Goal: Transaction & Acquisition: Purchase product/service

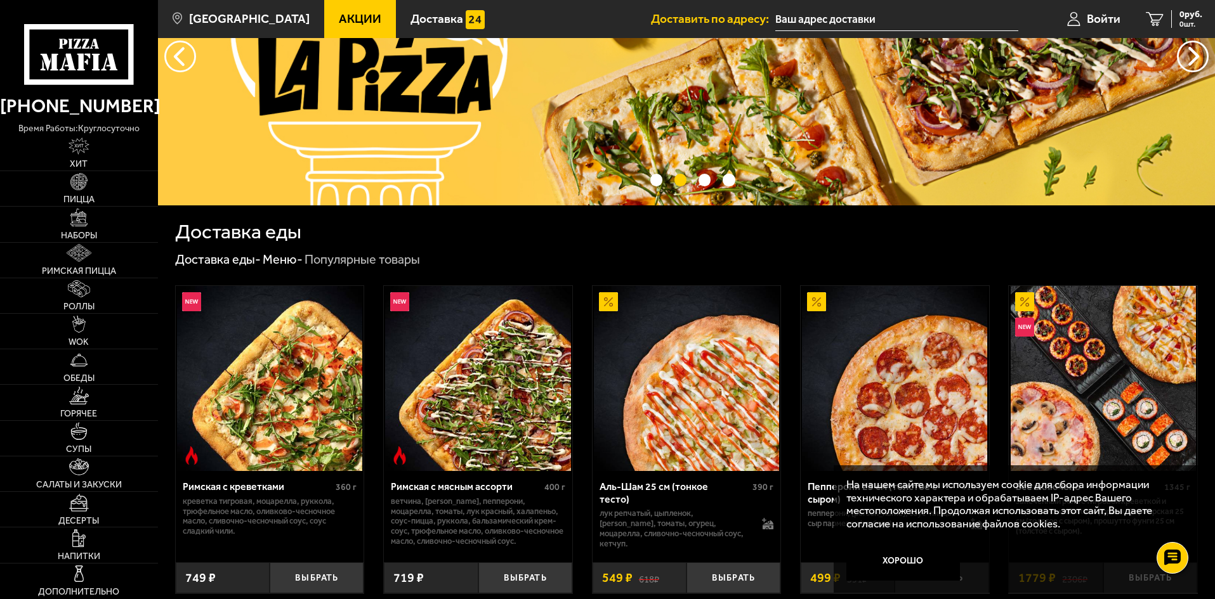
scroll to position [127, 0]
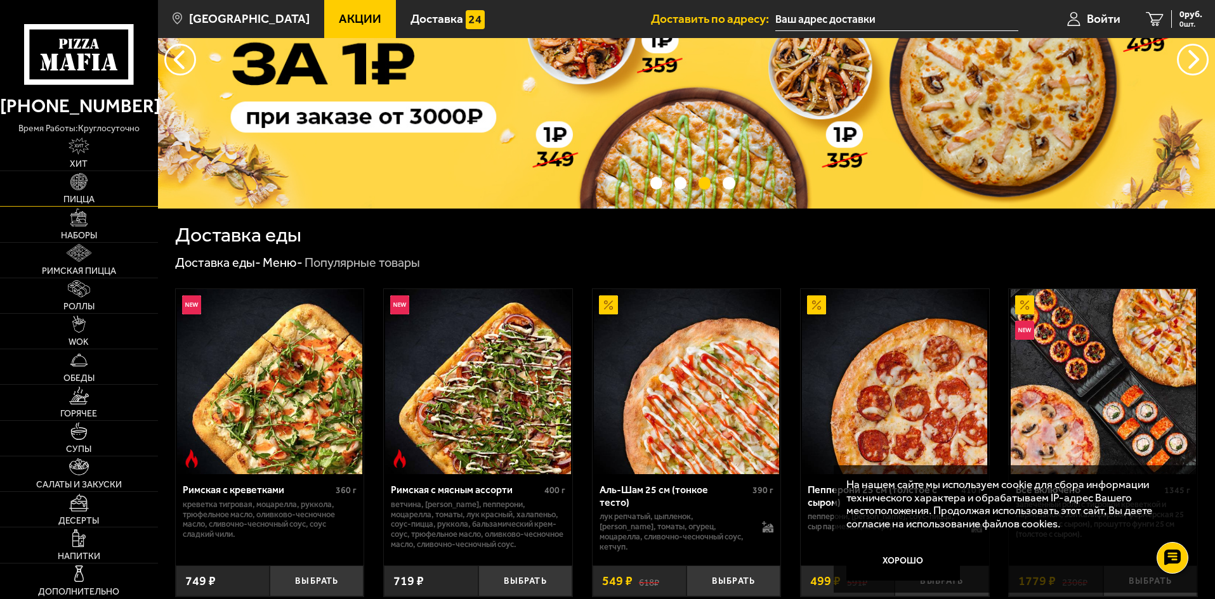
click at [101, 195] on link "Пицца" at bounding box center [79, 188] width 158 height 35
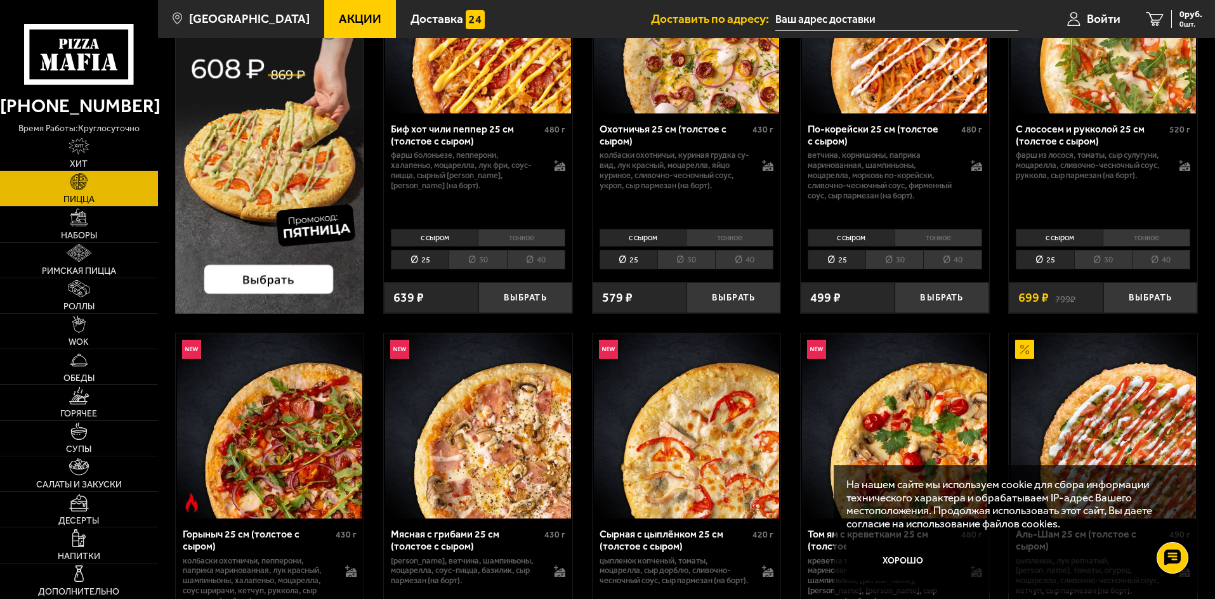
scroll to position [190, 0]
click at [487, 263] on li "30" at bounding box center [477, 261] width 58 height 20
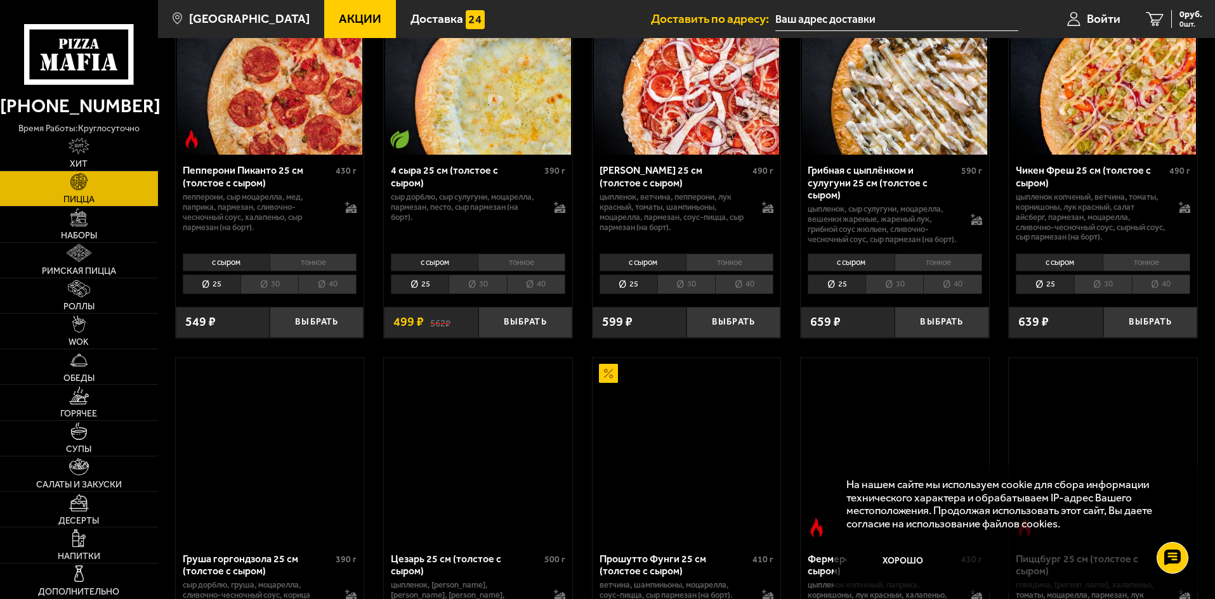
scroll to position [952, 0]
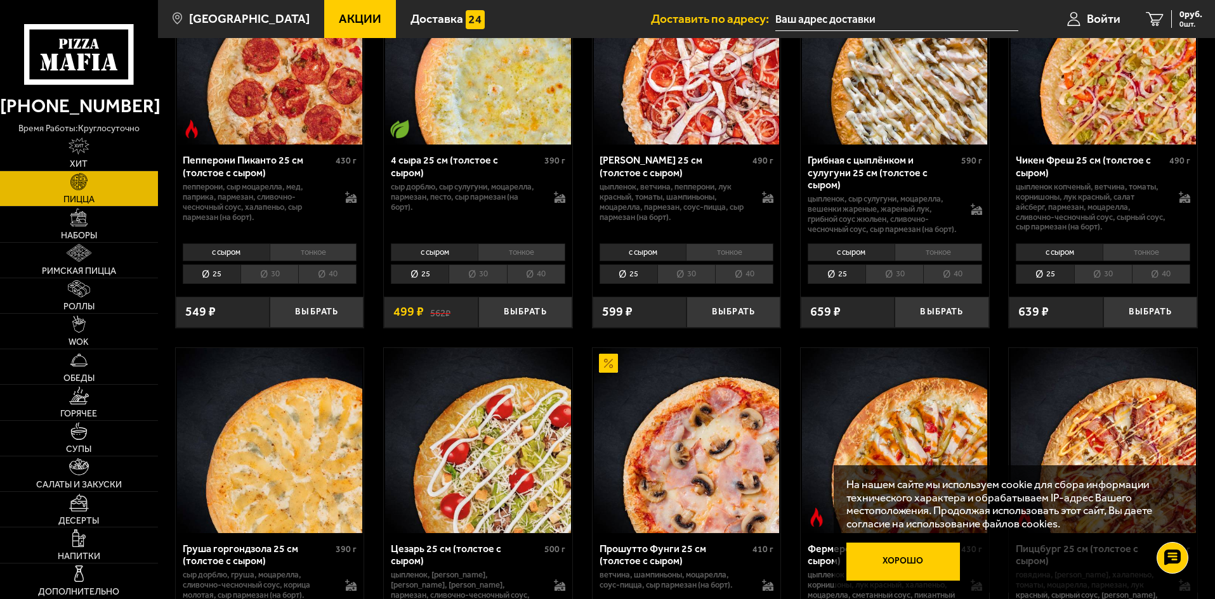
click at [919, 549] on button "Хорошо" at bounding box center [903, 562] width 114 height 38
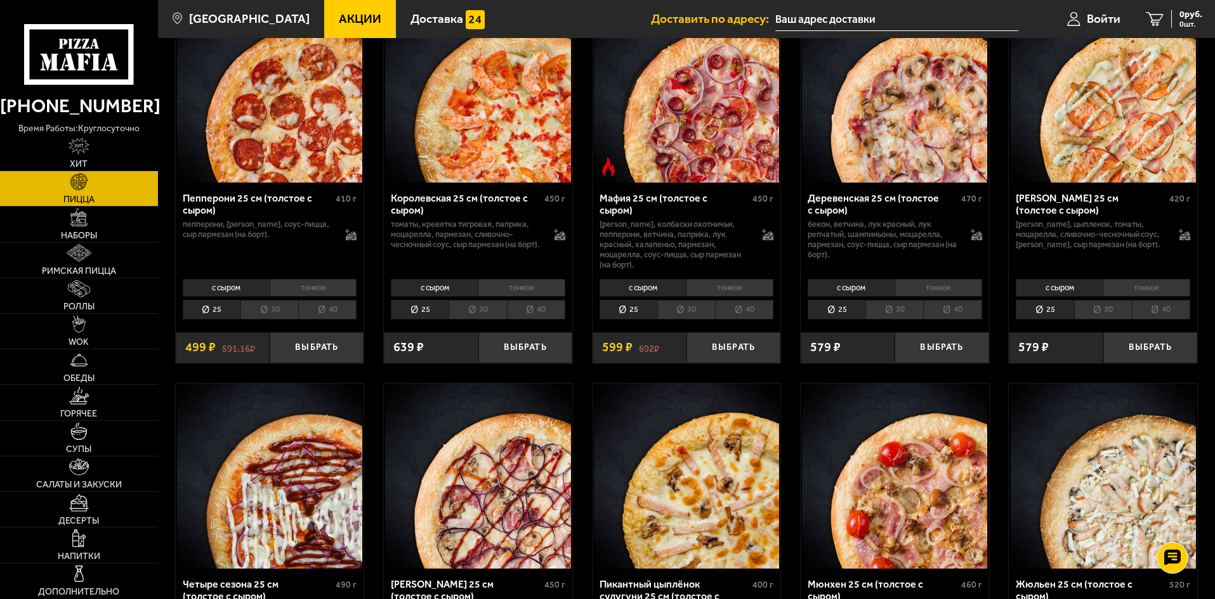
scroll to position [1713, 0]
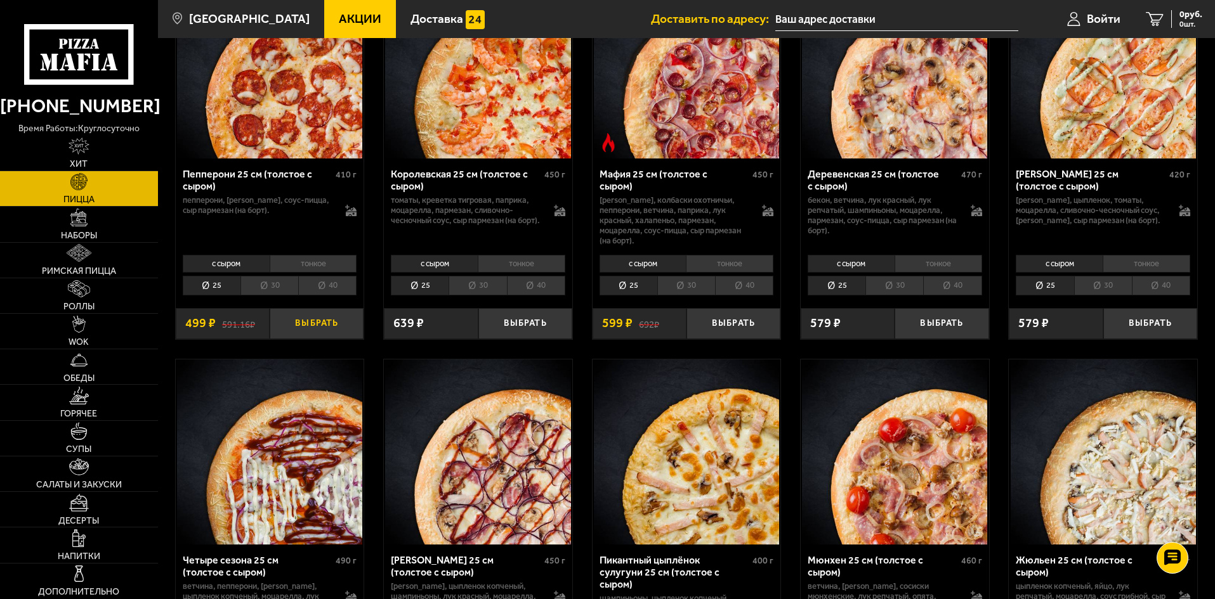
click at [296, 322] on button "Выбрать" at bounding box center [317, 323] width 94 height 31
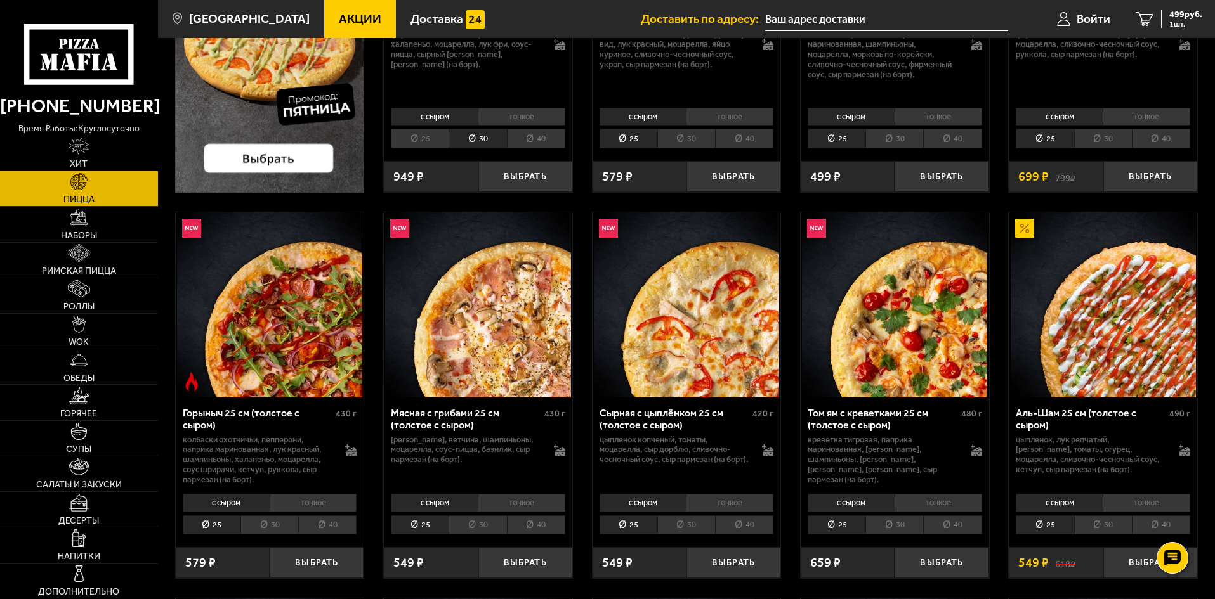
scroll to position [0, 0]
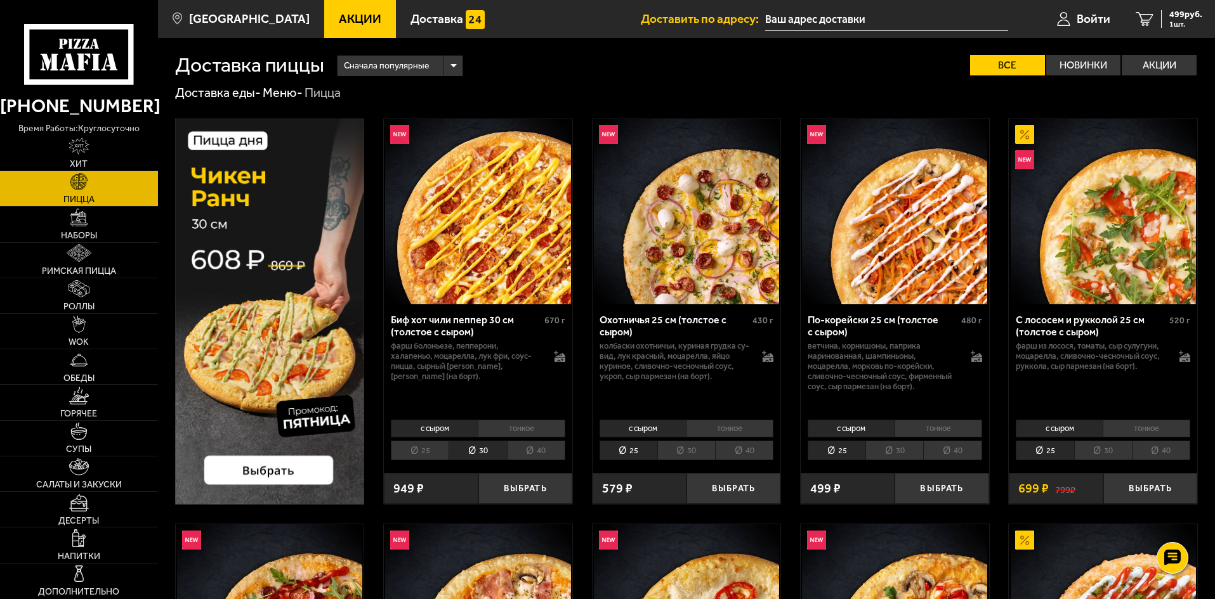
click at [413, 442] on li "25" at bounding box center [420, 451] width 58 height 20
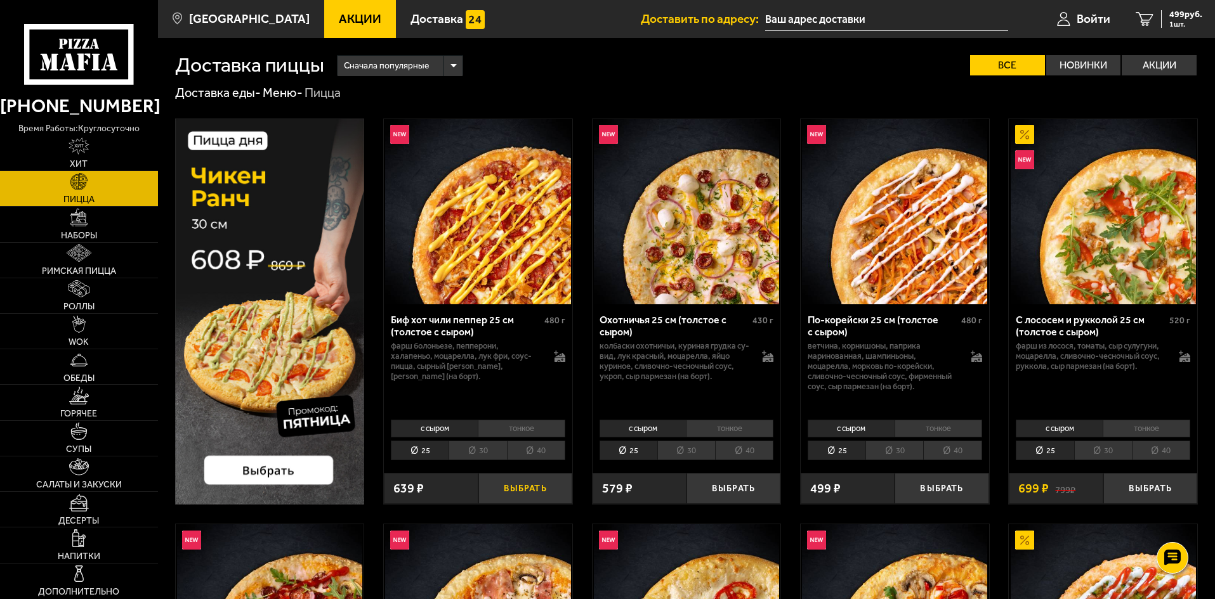
click at [515, 487] on button "Выбрать" at bounding box center [525, 488] width 94 height 31
click at [1172, 28] on span "2 шт." at bounding box center [1183, 24] width 38 height 8
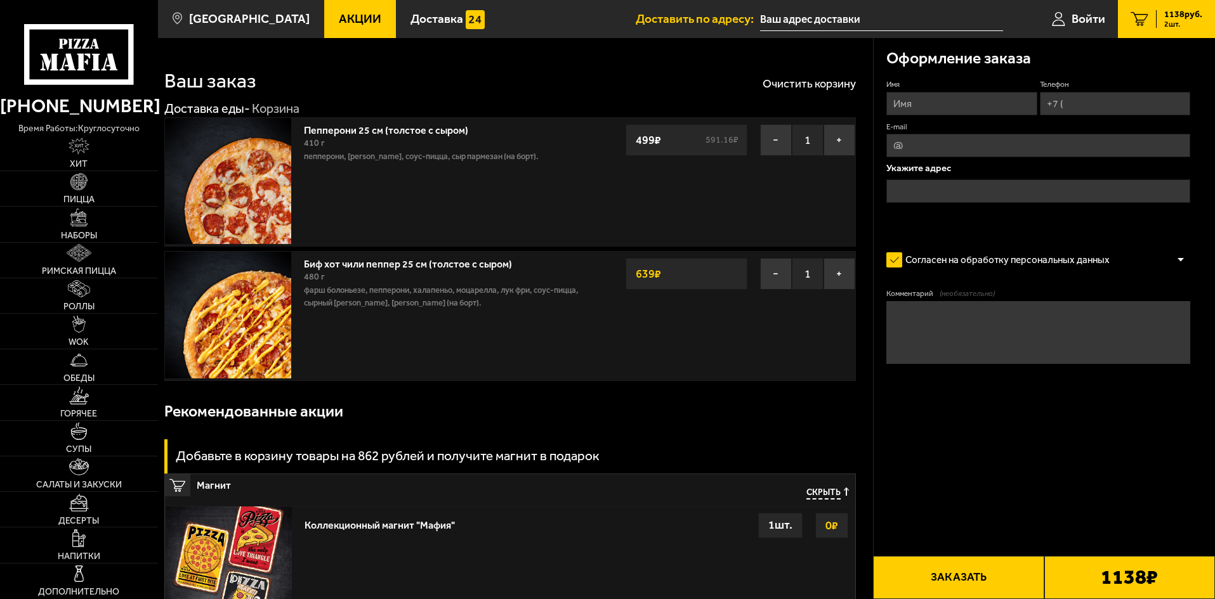
click at [953, 102] on input "Имя" at bounding box center [961, 103] width 150 height 23
type input "[PERSON_NAME]"
click at [1090, 103] on input "Телефон" at bounding box center [1115, 103] width 150 height 23
type input "[PHONE_NUMBER]"
click at [1044, 129] on label "E-mail" at bounding box center [1038, 127] width 304 height 11
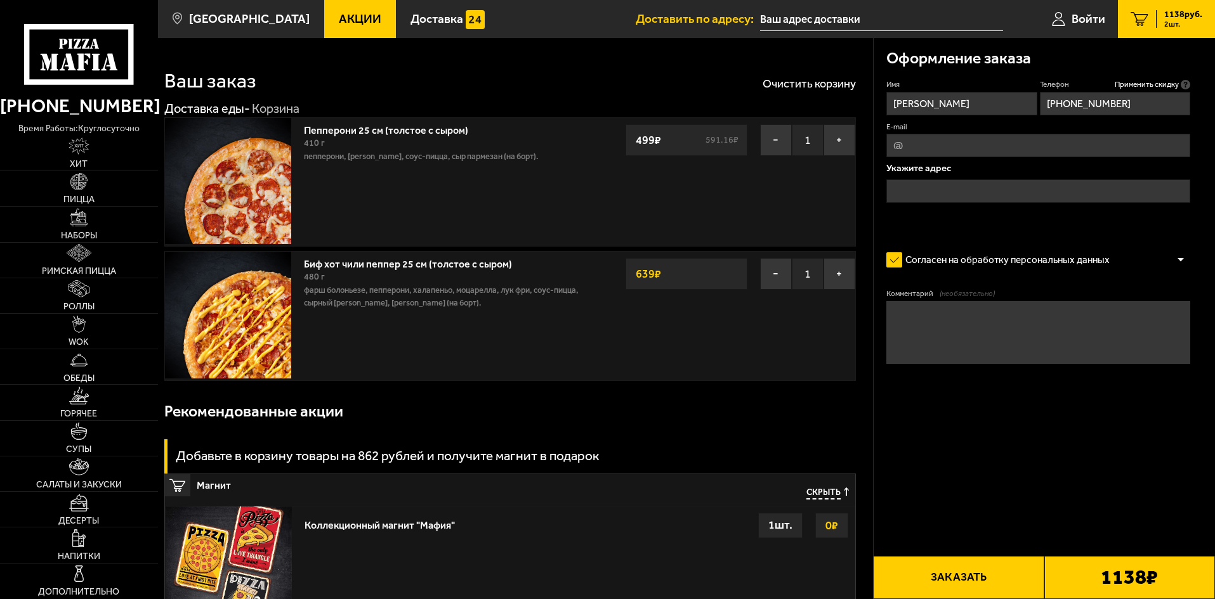
click at [1044, 134] on input "E-mail" at bounding box center [1038, 145] width 304 height 23
click at [1184, 82] on icon at bounding box center [1186, 85] width 10 height 10
click at [1184, 92] on input "[PHONE_NUMBER]" at bounding box center [1115, 103] width 150 height 23
click at [1041, 131] on label "E-mail" at bounding box center [1038, 127] width 304 height 11
click at [1041, 134] on input "E-mail" at bounding box center [1038, 145] width 304 height 23
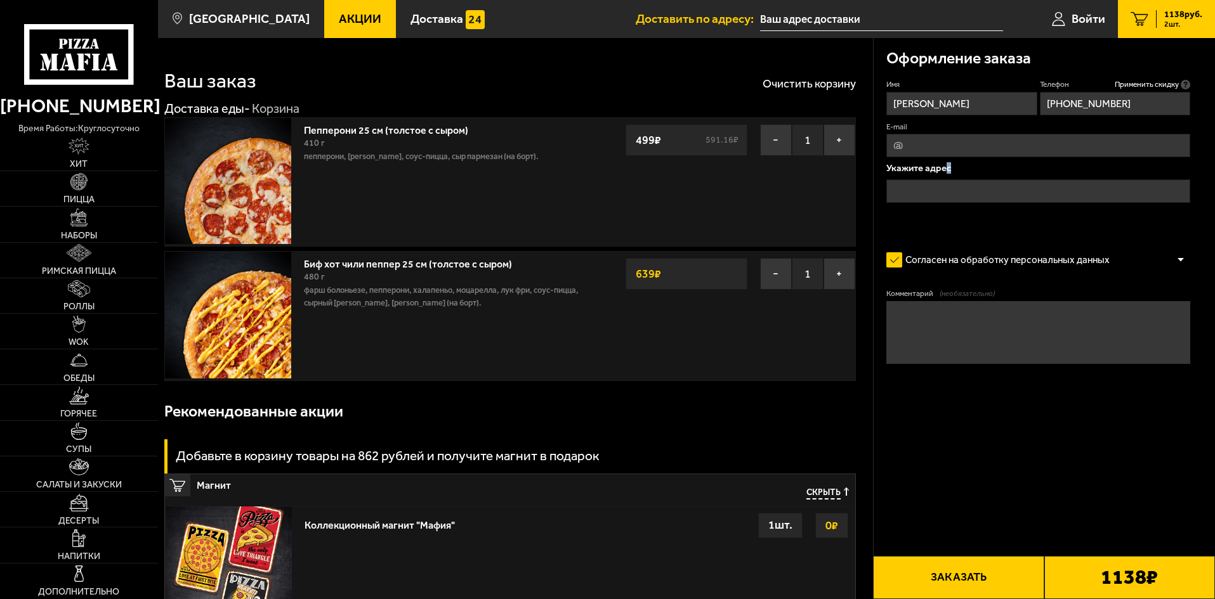
drag, startPoint x: 945, startPoint y: 175, endPoint x: 942, endPoint y: 182, distance: 7.7
click at [943, 180] on div "Укажите адрес" at bounding box center [1038, 190] width 304 height 52
click at [942, 182] on input "text" at bounding box center [1038, 191] width 304 height 23
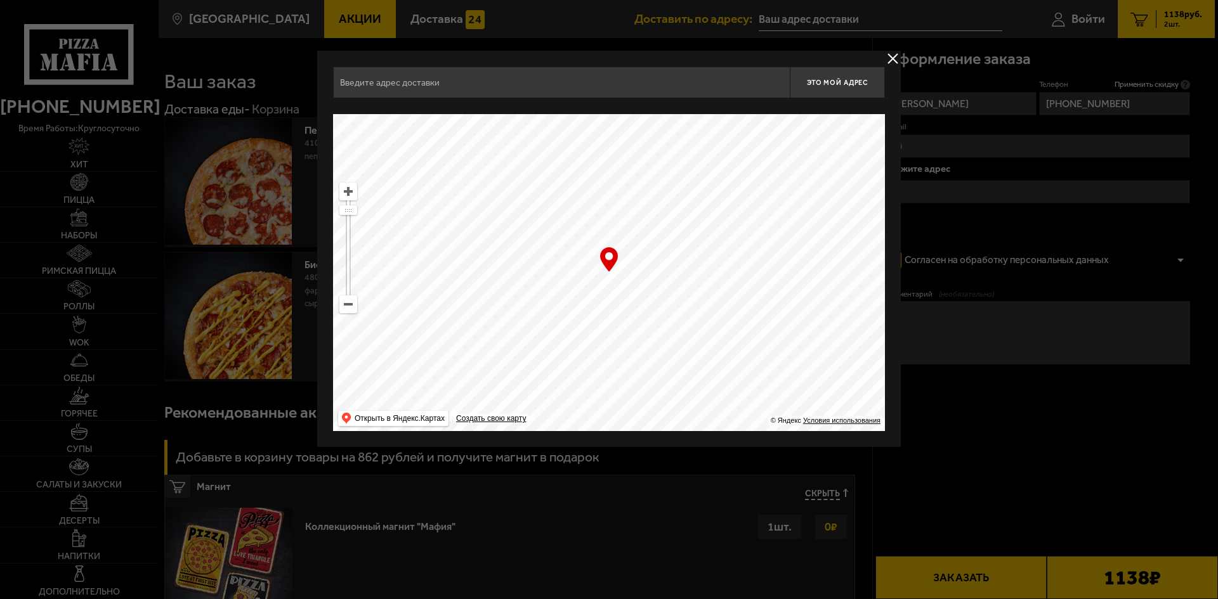
drag, startPoint x: 520, startPoint y: 96, endPoint x: 518, endPoint y: 88, distance: 8.6
click at [520, 96] on input "text" at bounding box center [561, 83] width 457 height 32
type input "С"
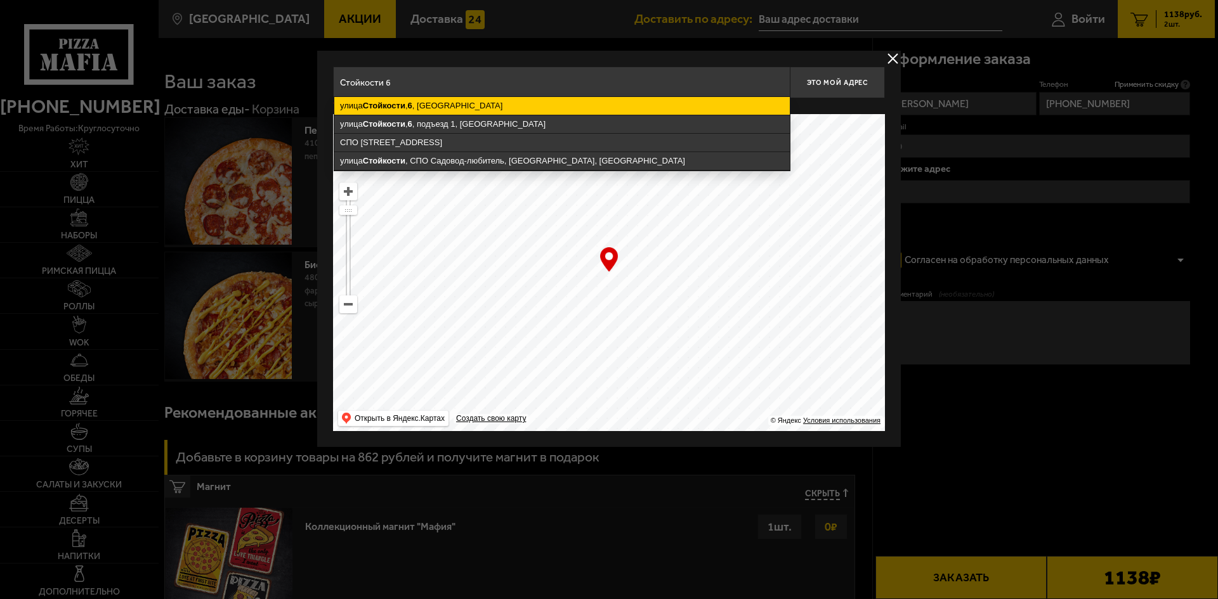
click at [478, 107] on ymaps "[STREET_ADDRESS]" at bounding box center [561, 106] width 455 height 18
type input "[STREET_ADDRESS]"
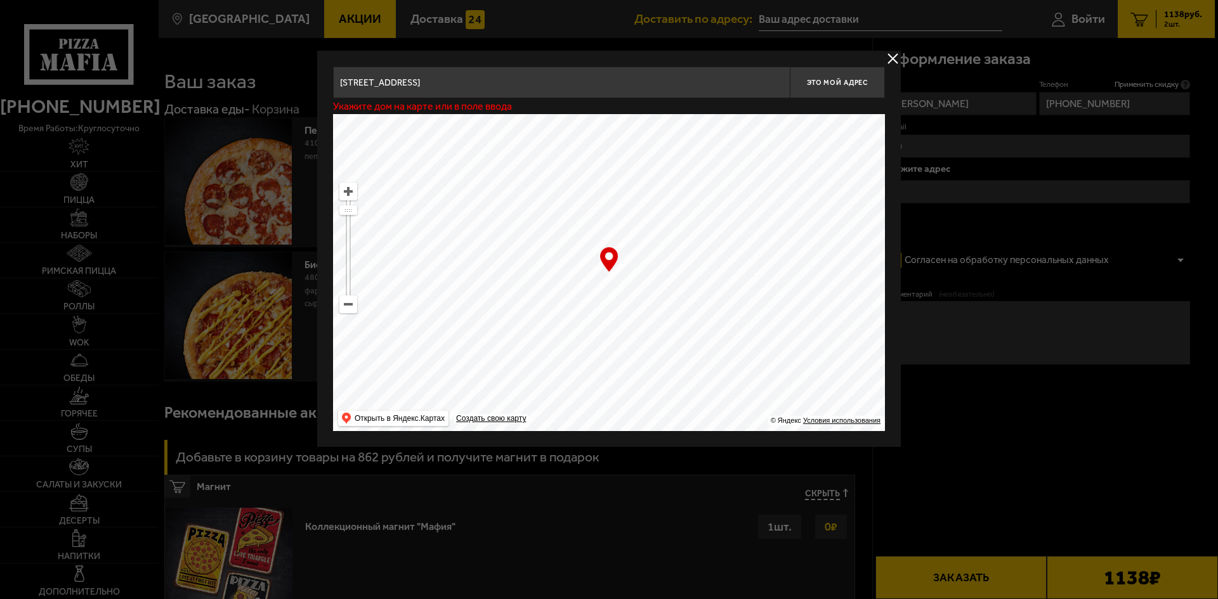
type input "[STREET_ADDRESS]"
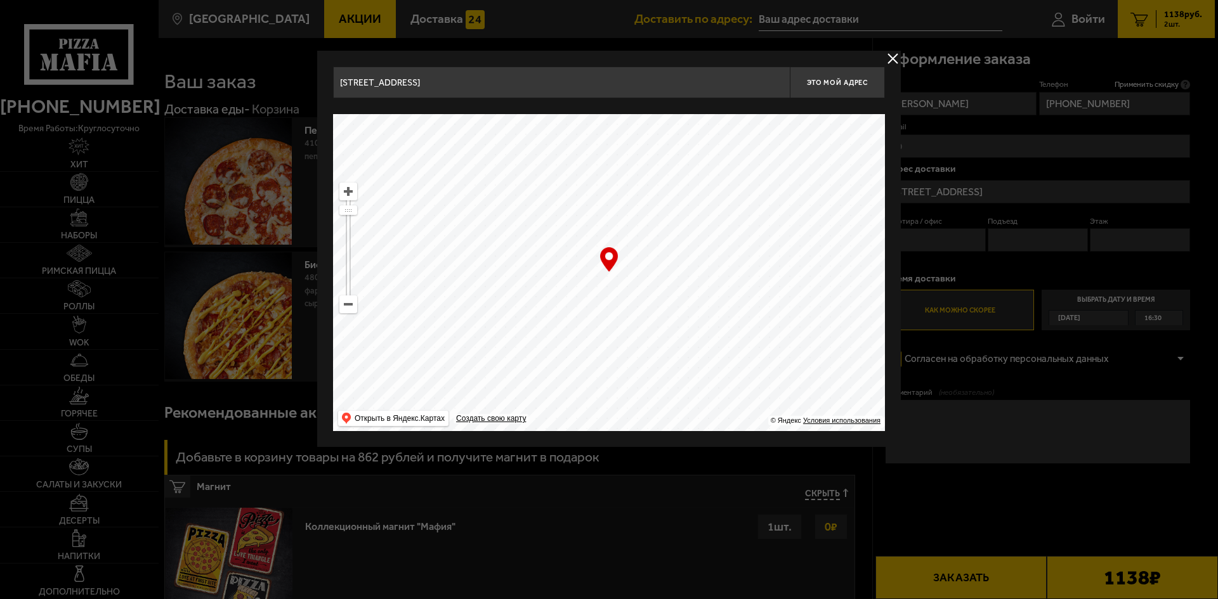
click at [986, 364] on div at bounding box center [609, 299] width 1218 height 599
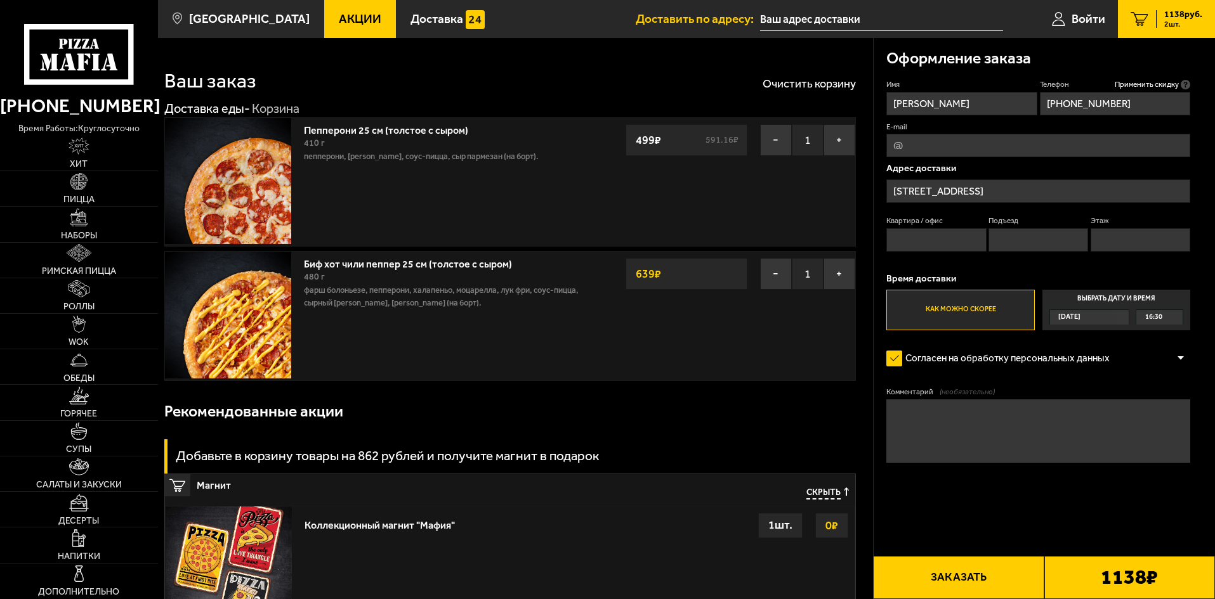
click at [1130, 237] on input "Этаж" at bounding box center [1140, 239] width 100 height 23
drag, startPoint x: 1103, startPoint y: 240, endPoint x: 1070, endPoint y: 244, distance: 32.5
click at [1070, 244] on div "Квартира / офис Подъезд Этаж 76" at bounding box center [1038, 237] width 304 height 43
type input "8"
click at [961, 242] on input "Квартира / офис" at bounding box center [936, 239] width 100 height 23
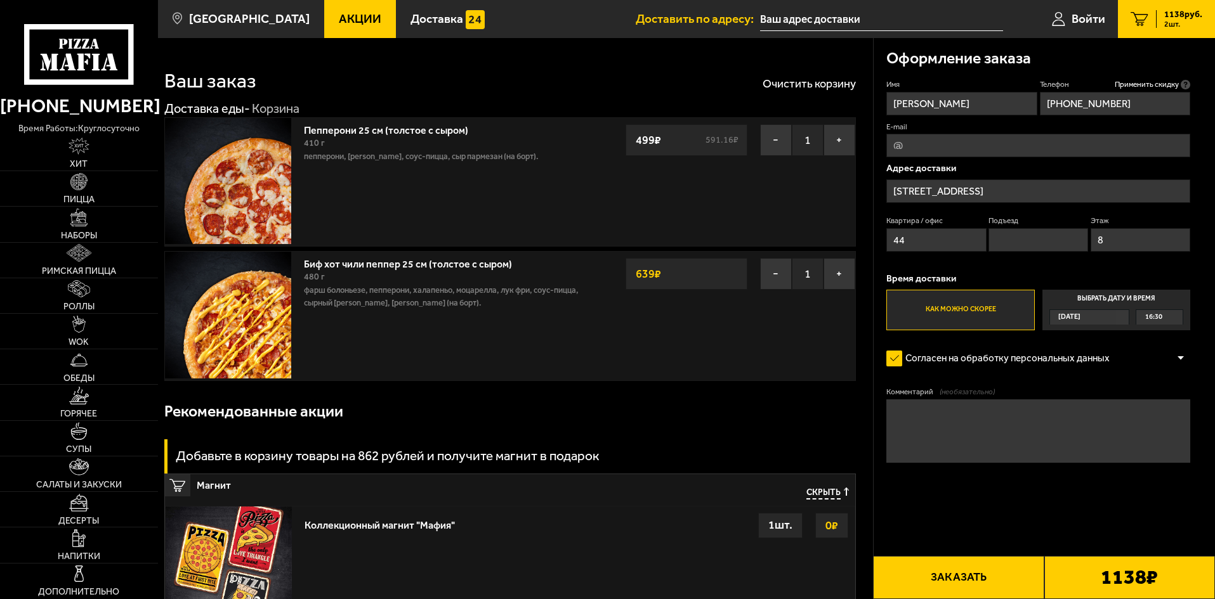
type input "44"
click at [1005, 580] on button "Заказать" at bounding box center [958, 577] width 171 height 43
click at [1023, 239] on input "Подъезд" at bounding box center [1038, 239] width 100 height 23
type input "1"
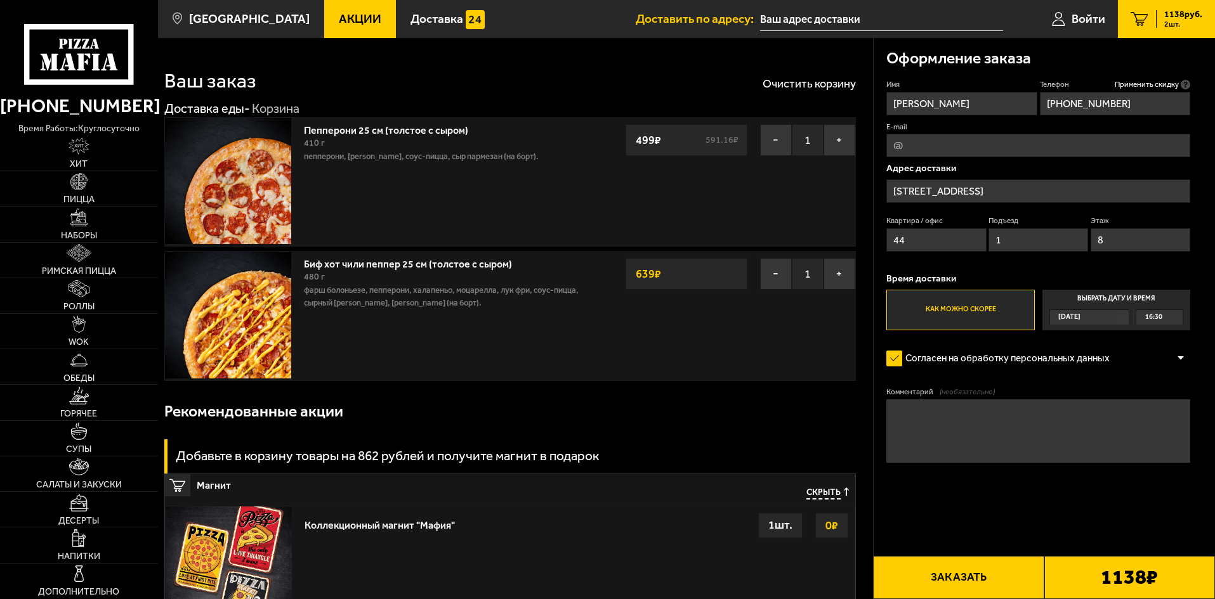
click at [955, 570] on button "Заказать" at bounding box center [958, 577] width 171 height 43
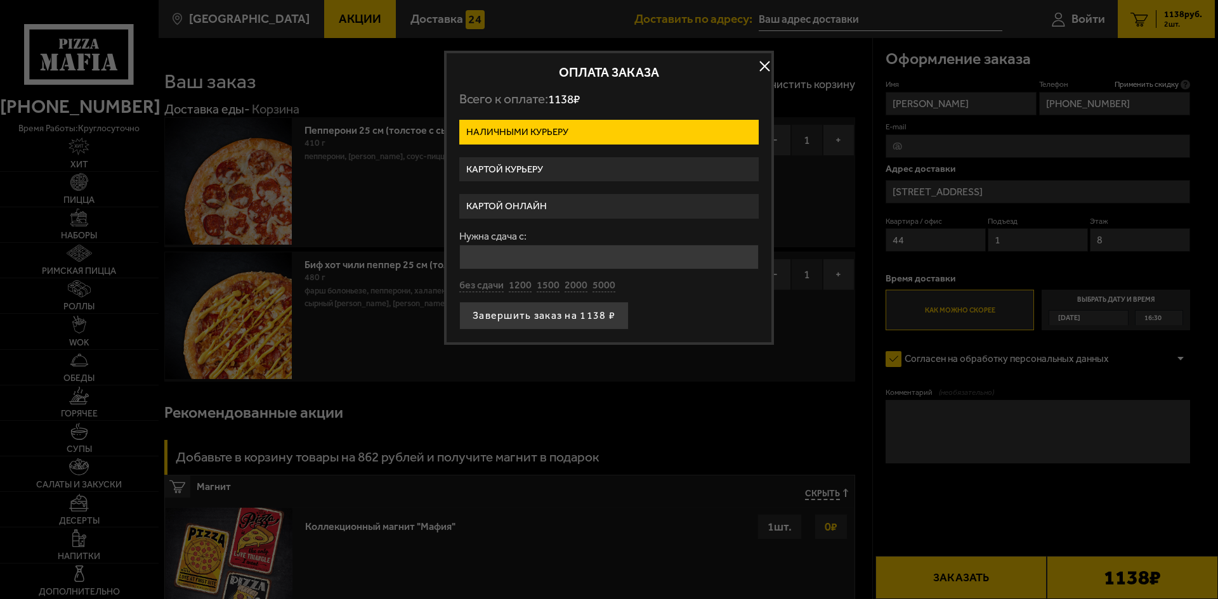
click at [541, 176] on label "Картой курьеру" at bounding box center [608, 169] width 299 height 25
click at [0, 0] on input "Картой курьеру" at bounding box center [0, 0] width 0 height 0
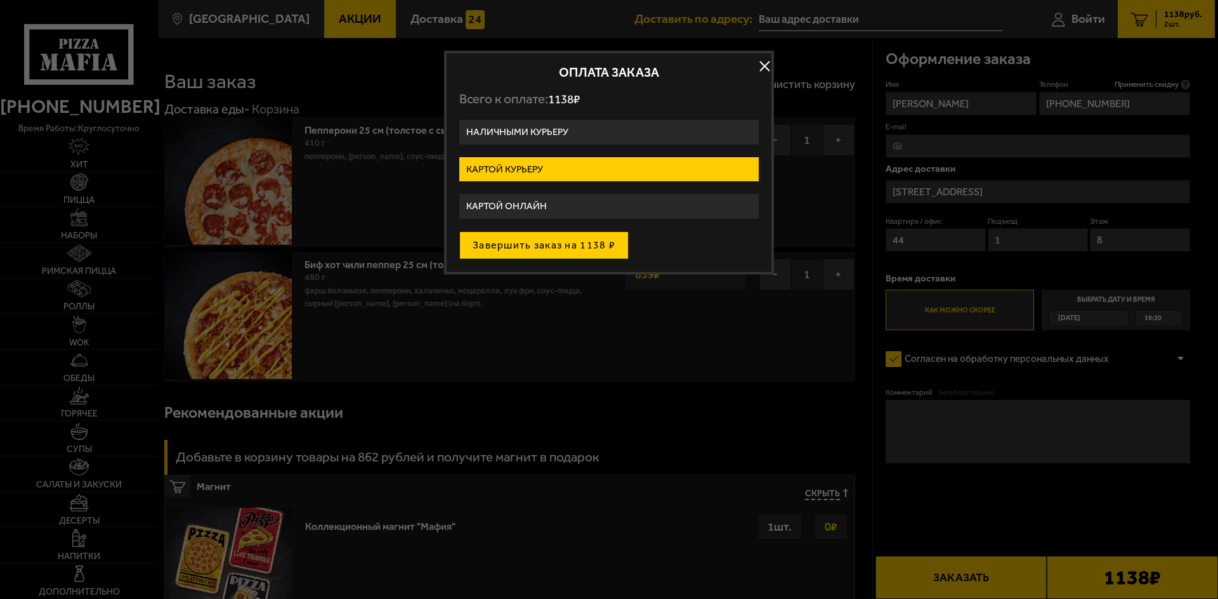
click at [533, 237] on button "Завершить заказ на 1138 ₽" at bounding box center [543, 246] width 169 height 28
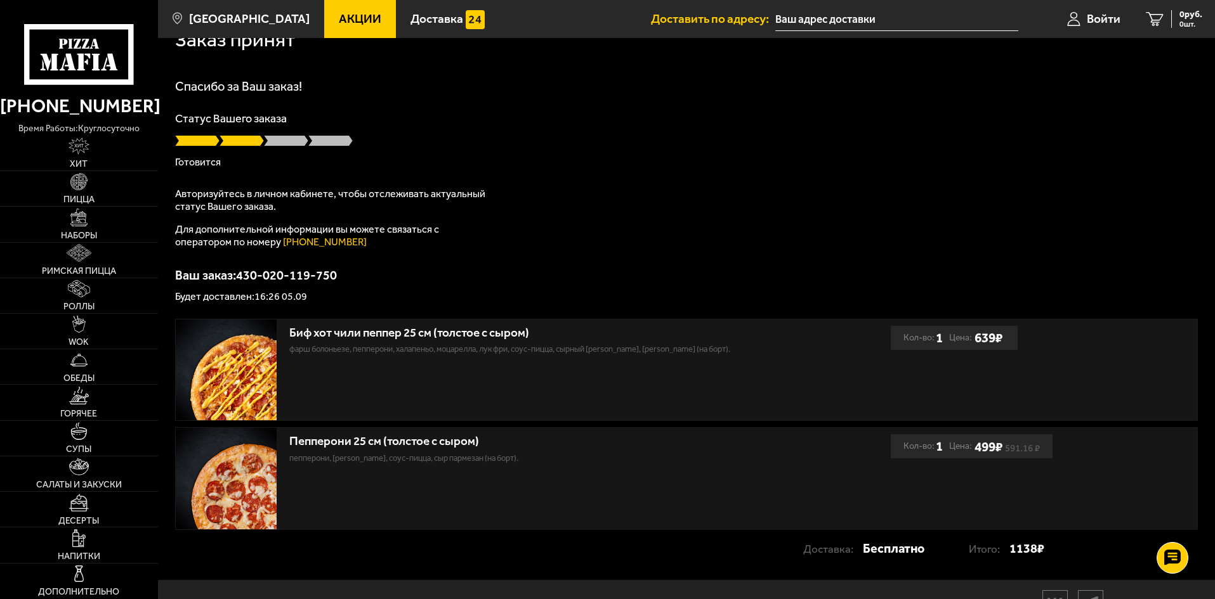
scroll to position [88, 0]
